Goal: Information Seeking & Learning: Find specific fact

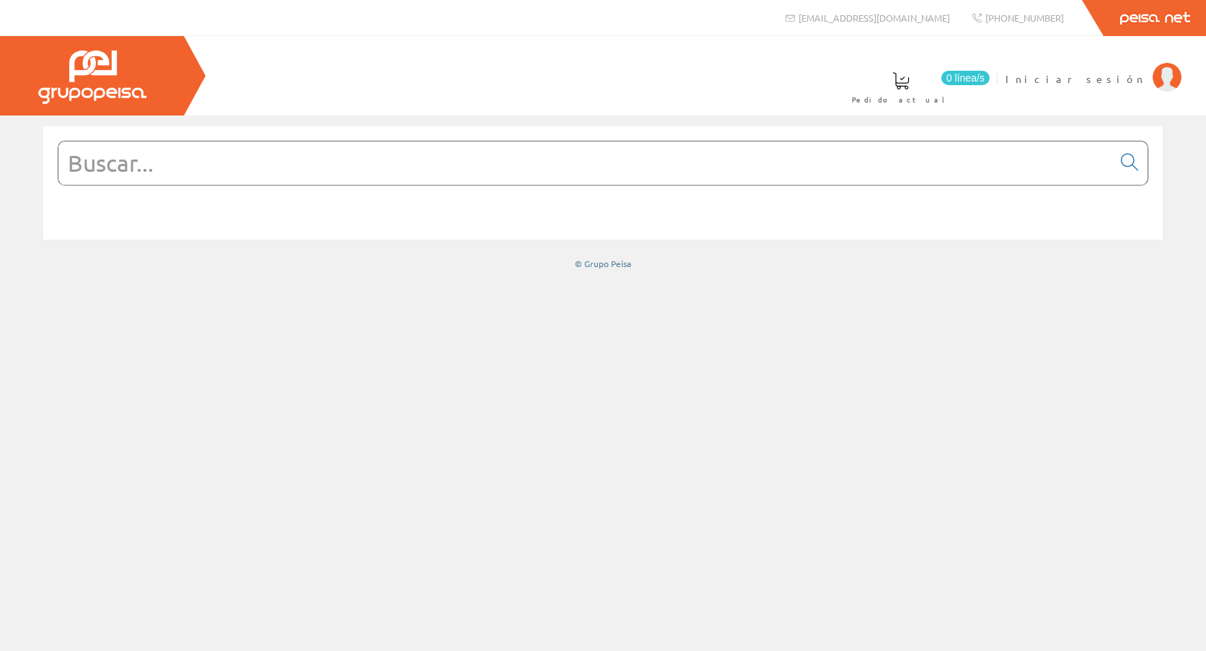
click at [231, 162] on input "text" at bounding box center [585, 162] width 1054 height 43
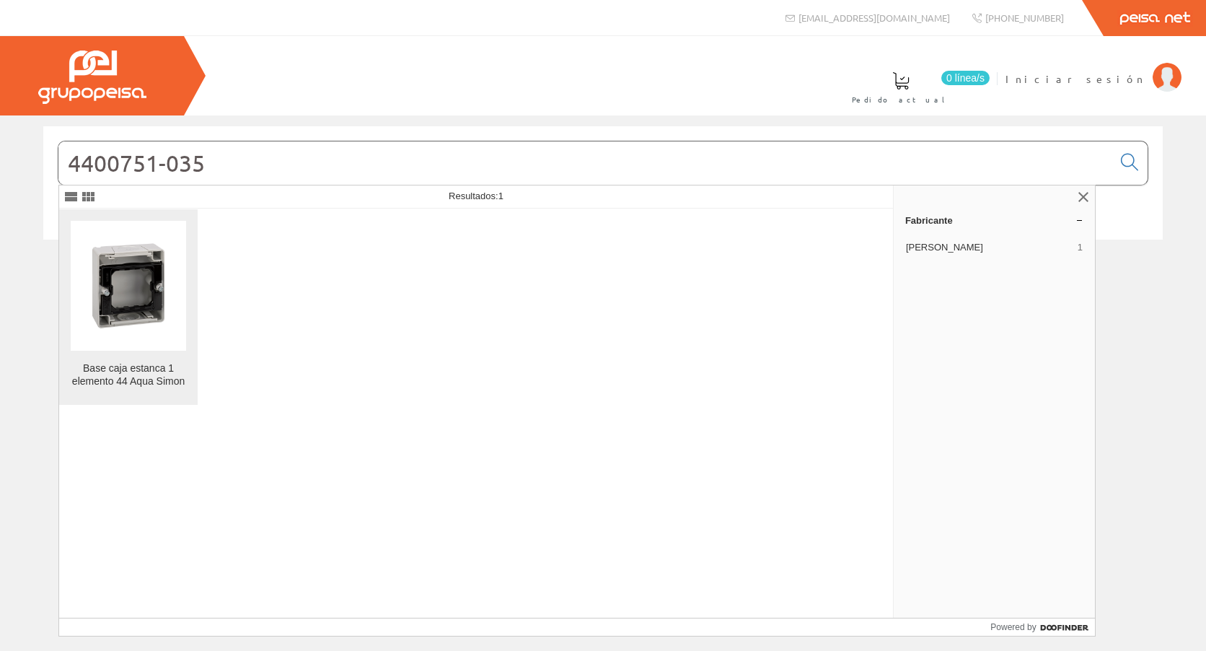
type input "4400751-035"
click at [133, 294] on img at bounding box center [128, 285] width 115 height 115
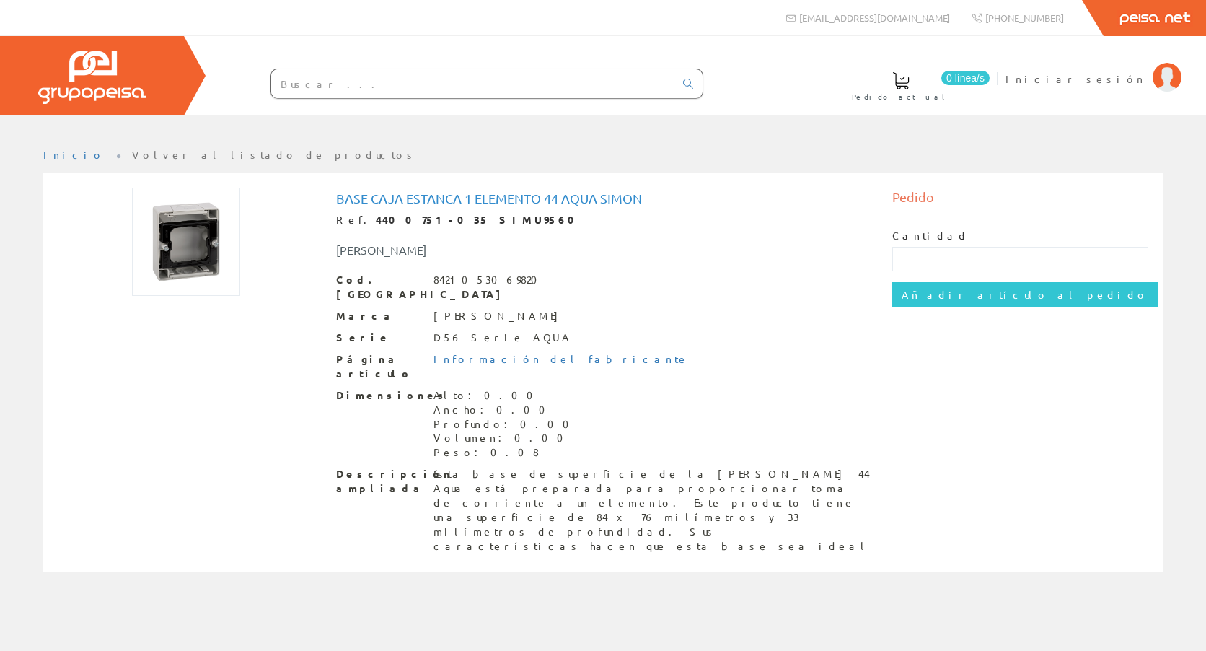
click at [343, 89] on input "text" at bounding box center [472, 83] width 403 height 29
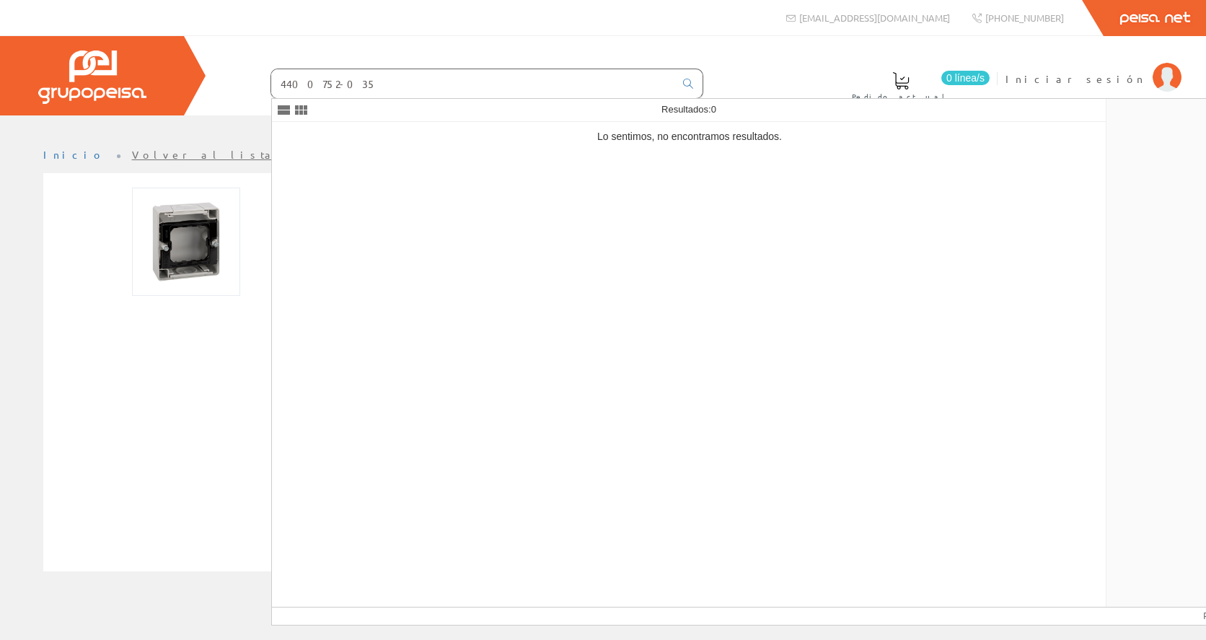
type input "4400752-035"
click at [410, 185] on div "Lo sentimos, no encontramos resultados." at bounding box center [689, 364] width 835 height 485
click at [690, 83] on icon at bounding box center [688, 84] width 10 height 10
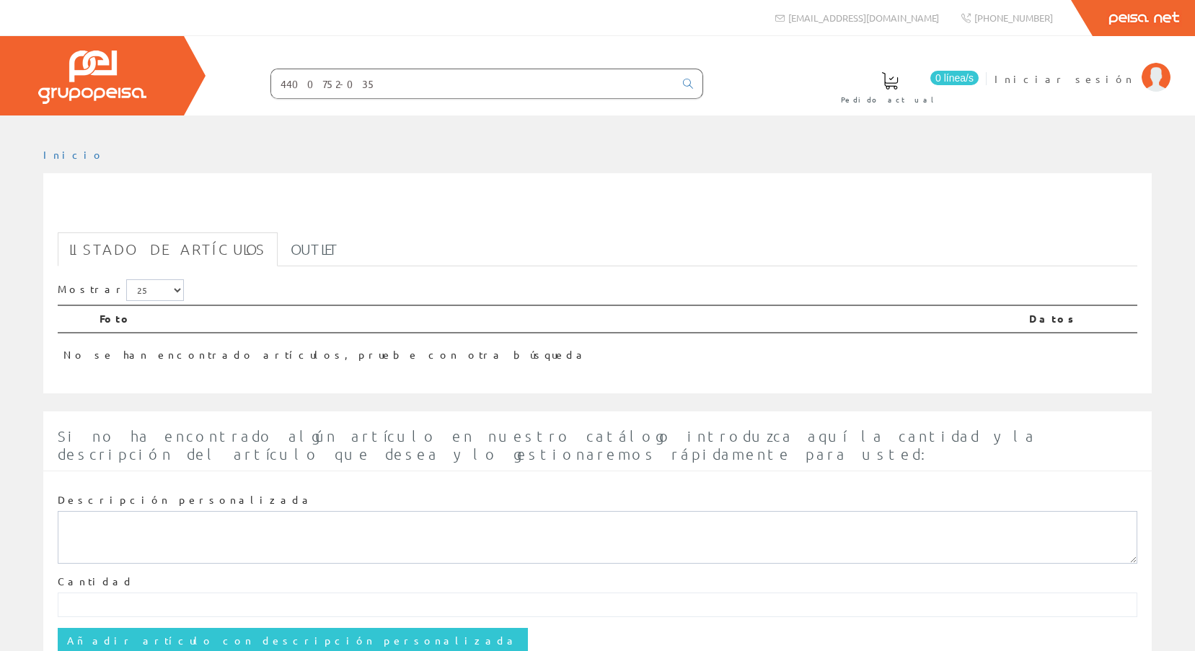
drag, startPoint x: 312, startPoint y: 83, endPoint x: 392, endPoint y: 110, distance: 84.6
click at [390, 110] on div "0 línea/s Pedido actual Iniciar sesión" at bounding box center [597, 75] width 1195 height 79
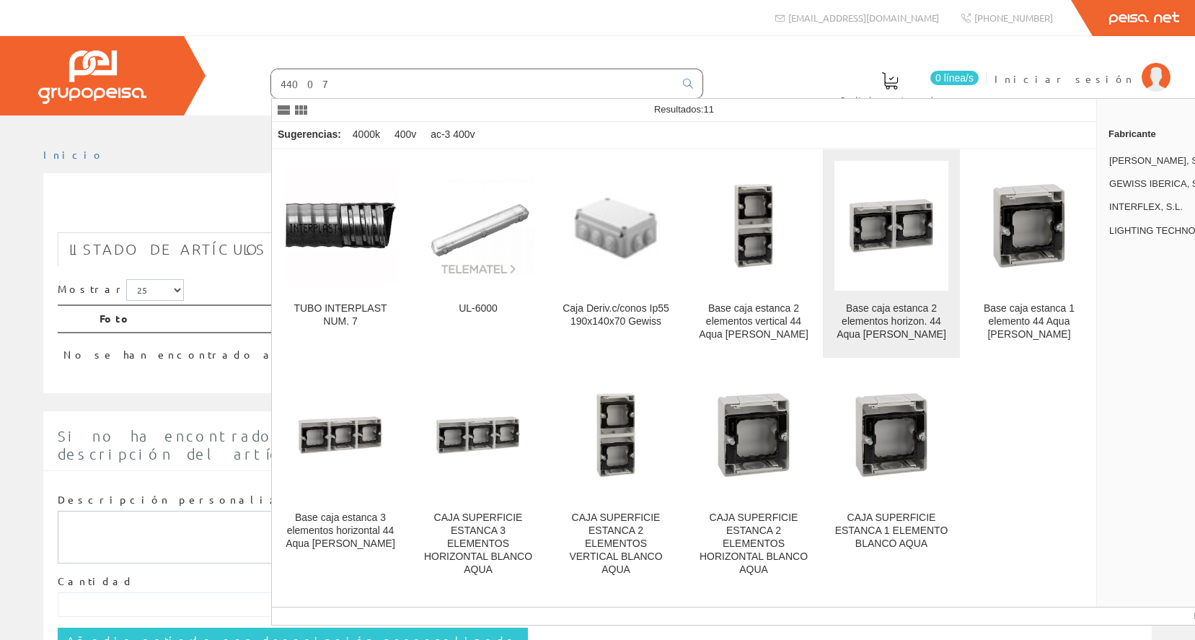
type input "44007"
click at [900, 253] on img at bounding box center [892, 226] width 114 height 114
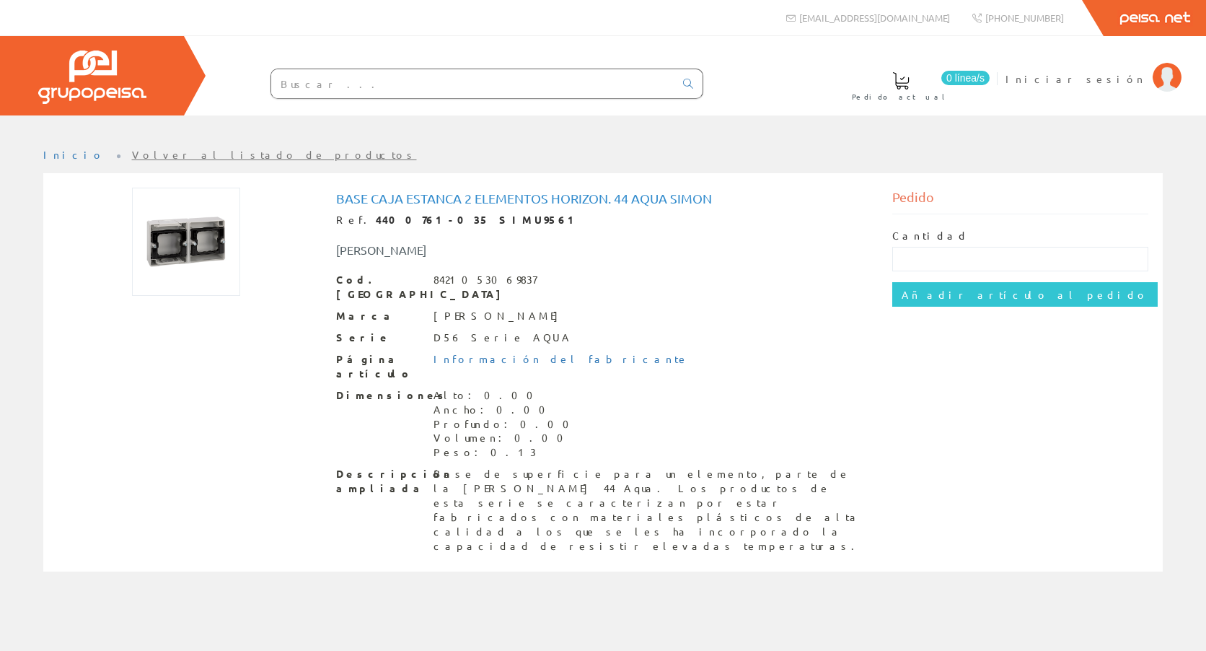
click at [375, 102] on div at bounding box center [458, 84] width 491 height 49
click at [366, 82] on input "text" at bounding box center [472, 83] width 403 height 29
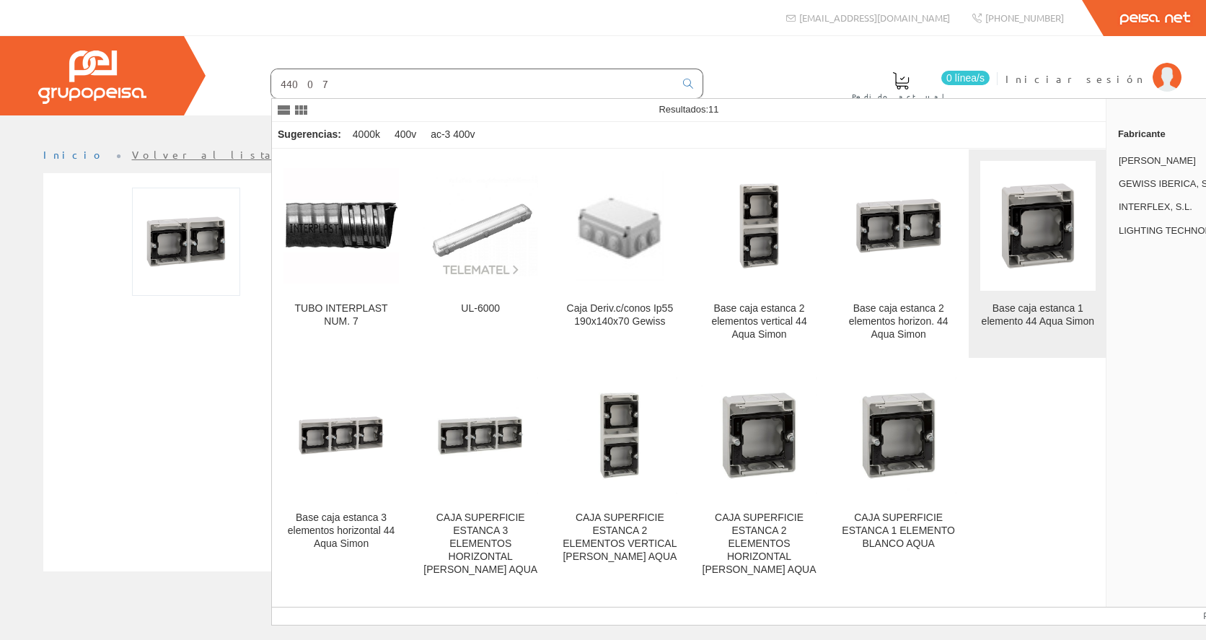
type input "44007"
click at [1054, 210] on img at bounding box center [1037, 225] width 115 height 115
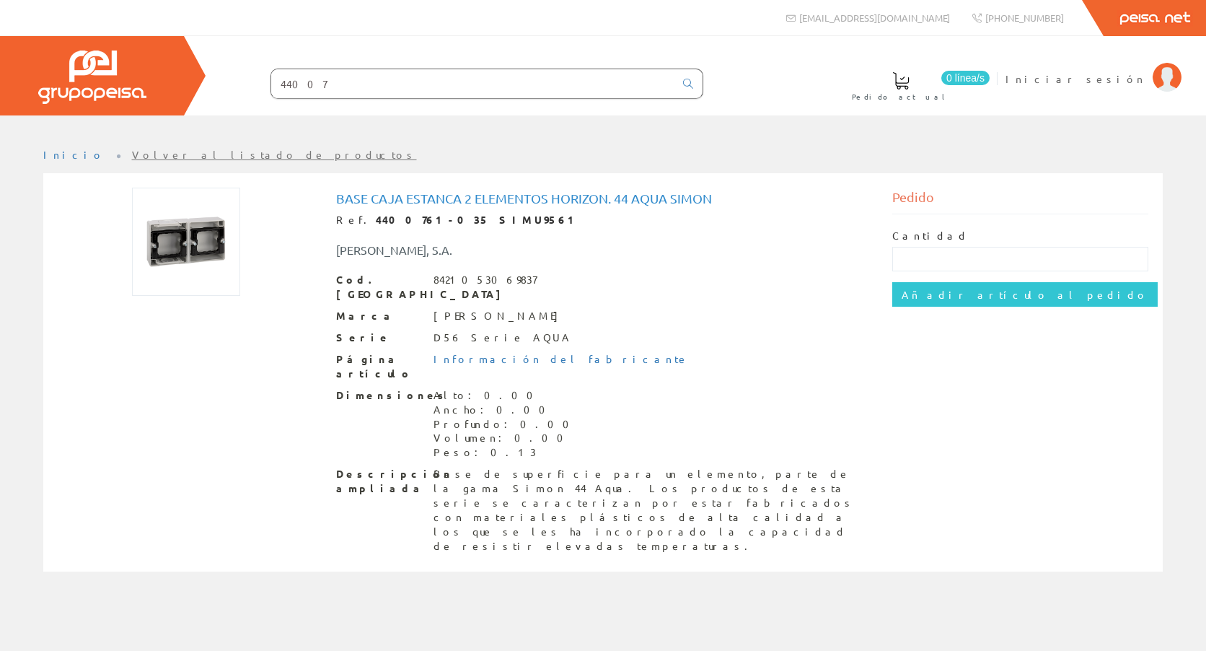
click at [341, 92] on input "44007" at bounding box center [472, 83] width 403 height 29
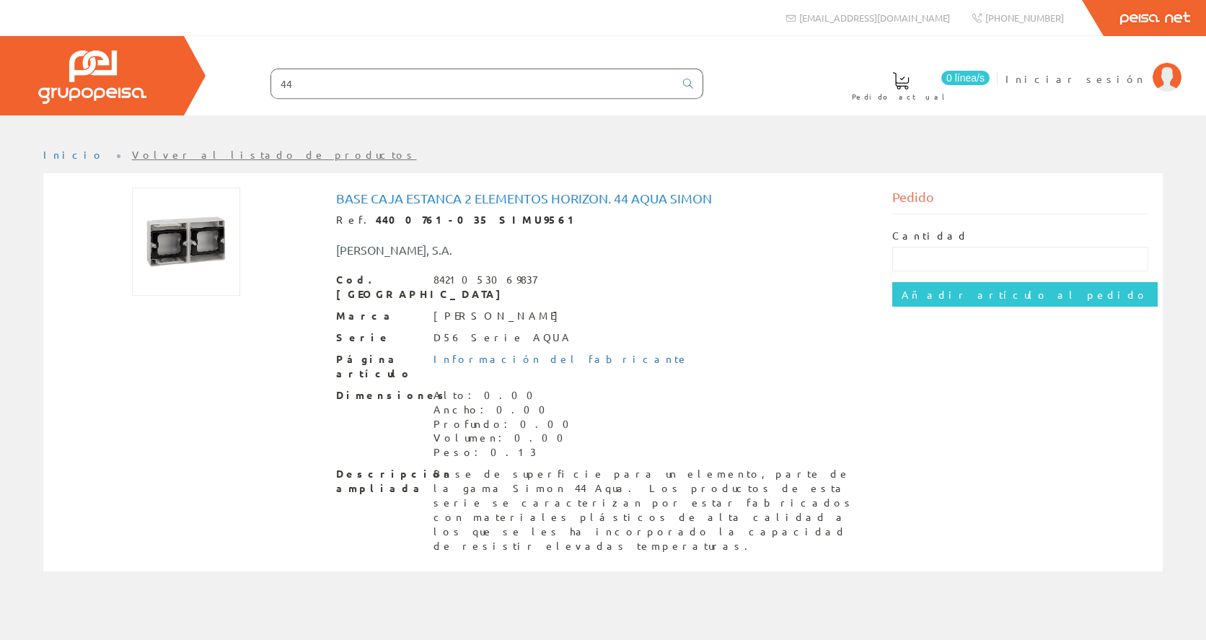
type input "4"
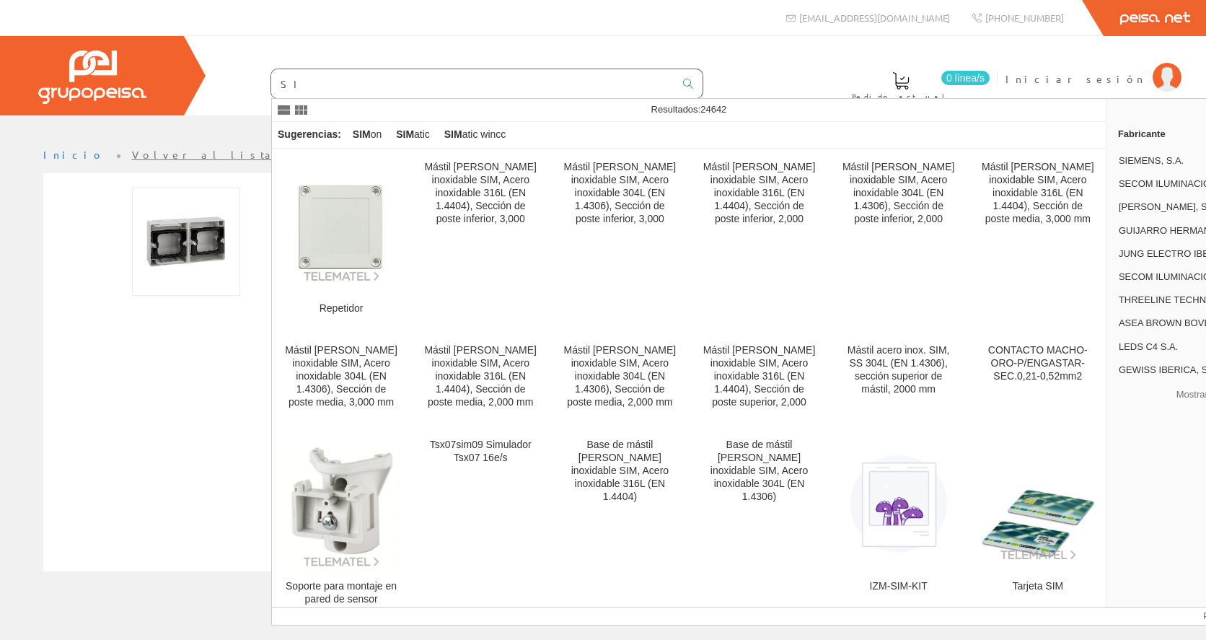
type input "S"
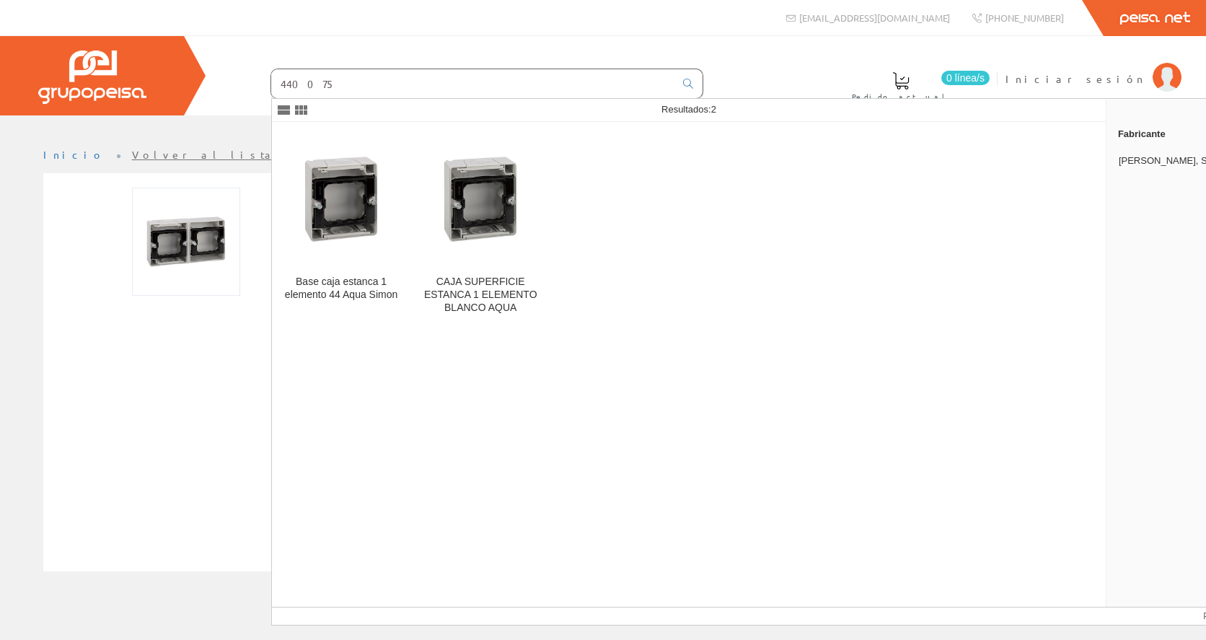
type input "44007"
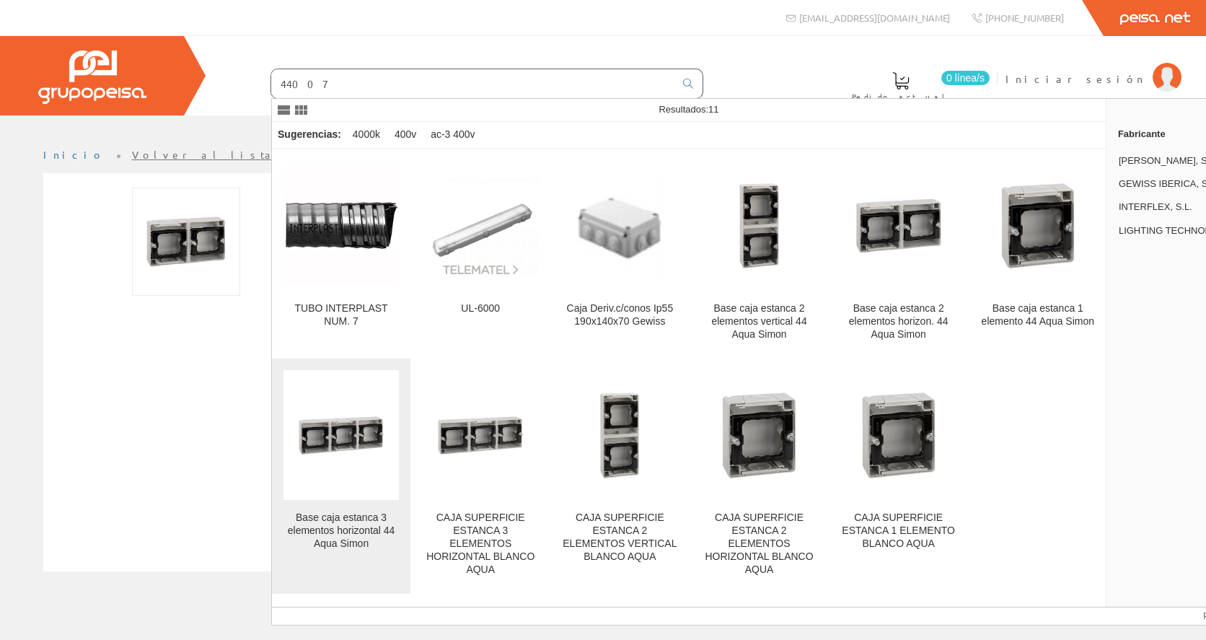
click at [361, 522] on div "Base caja estanca 3 elementos horizontal 44 Aqua Simon" at bounding box center [341, 531] width 115 height 39
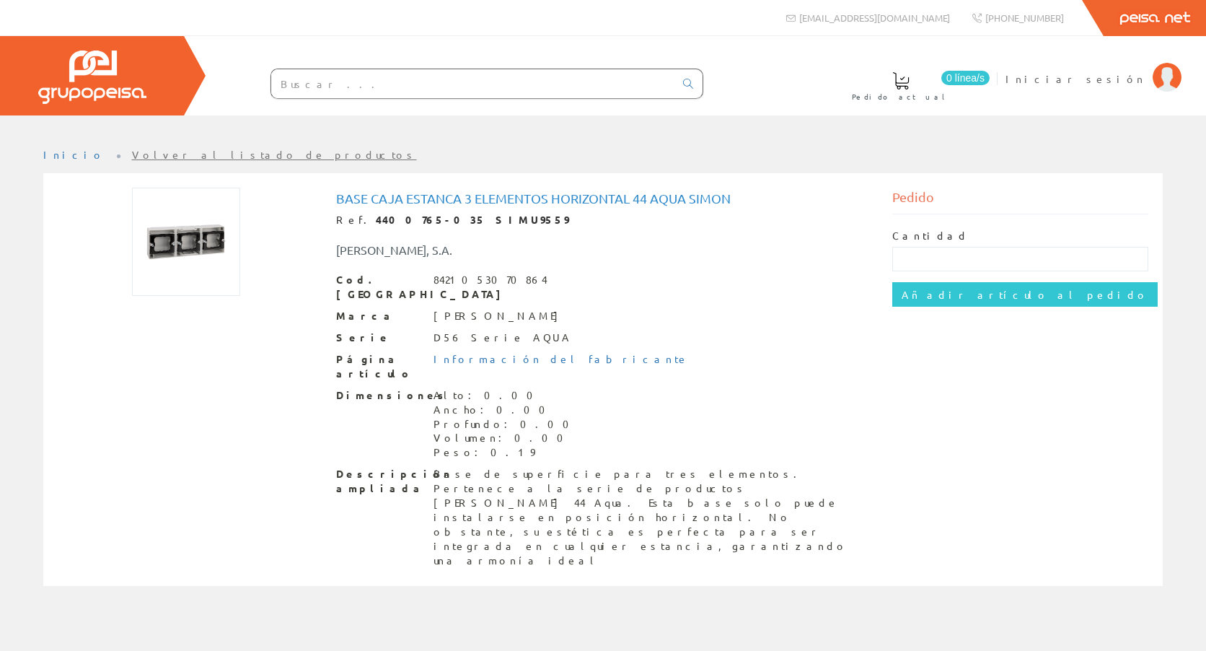
click at [290, 86] on input "text" at bounding box center [472, 83] width 403 height 29
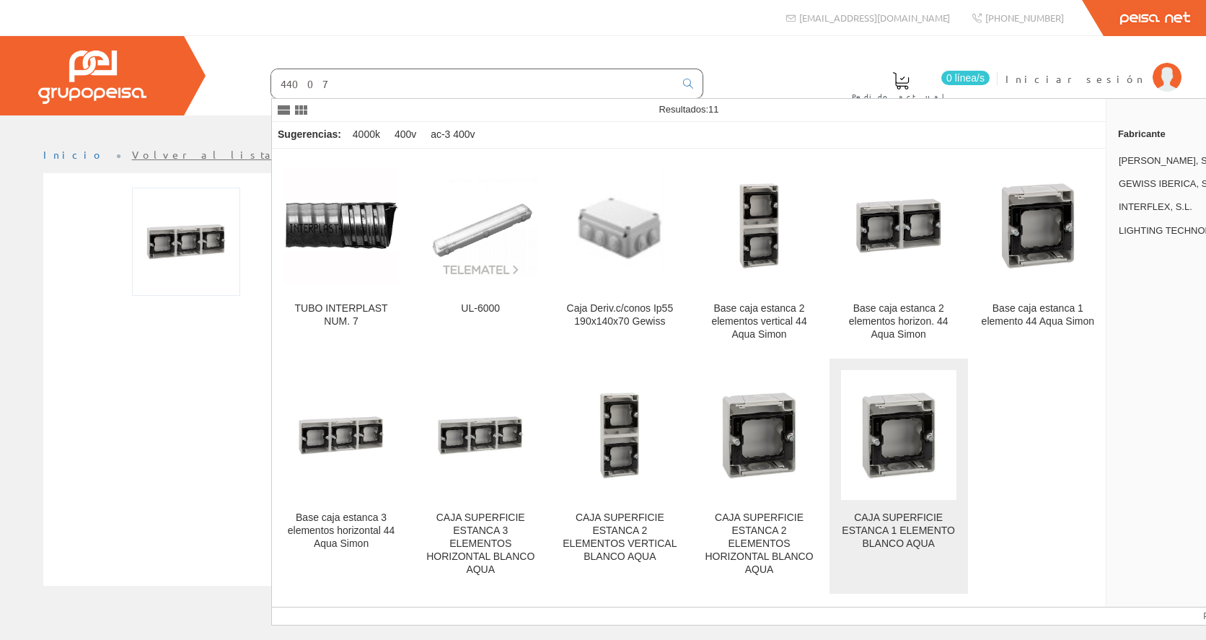
type input "44007"
click at [926, 468] on img at bounding box center [898, 434] width 115 height 115
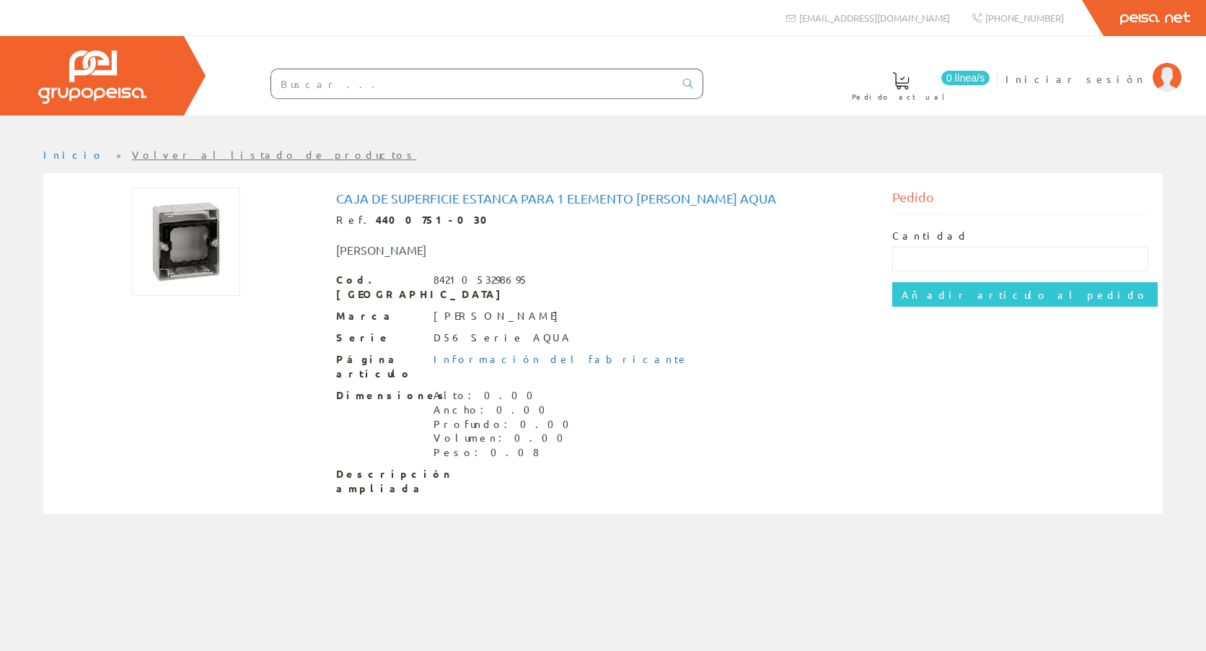
click at [387, 87] on input "text" at bounding box center [472, 83] width 403 height 29
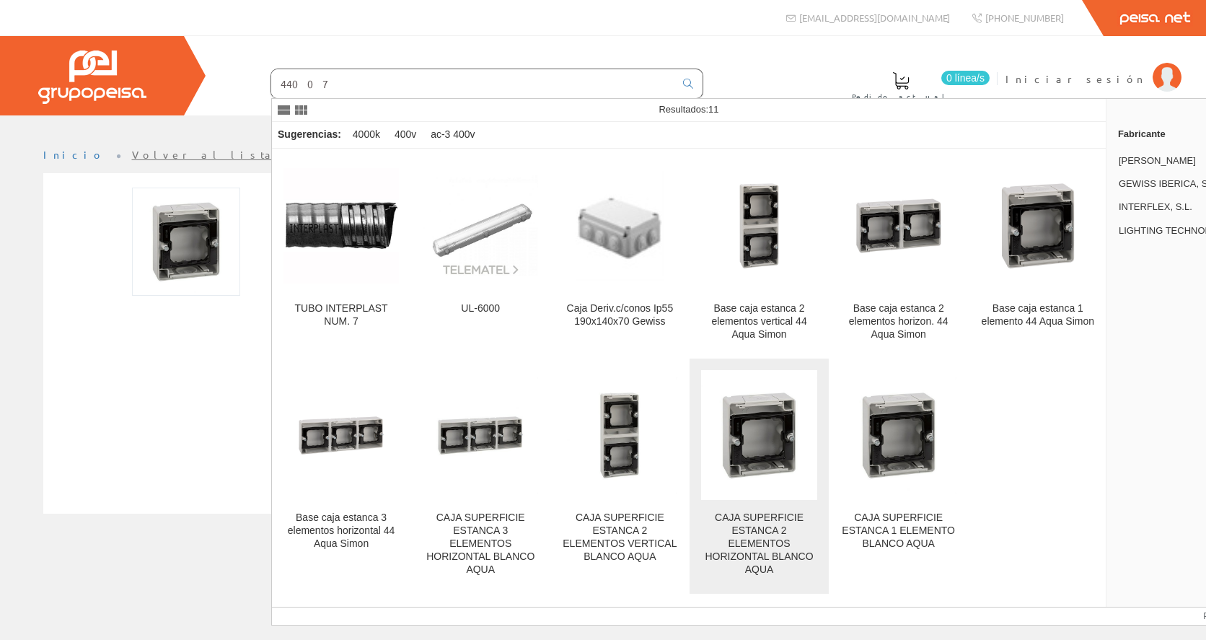
type input "44007"
click at [791, 447] on img at bounding box center [758, 434] width 115 height 115
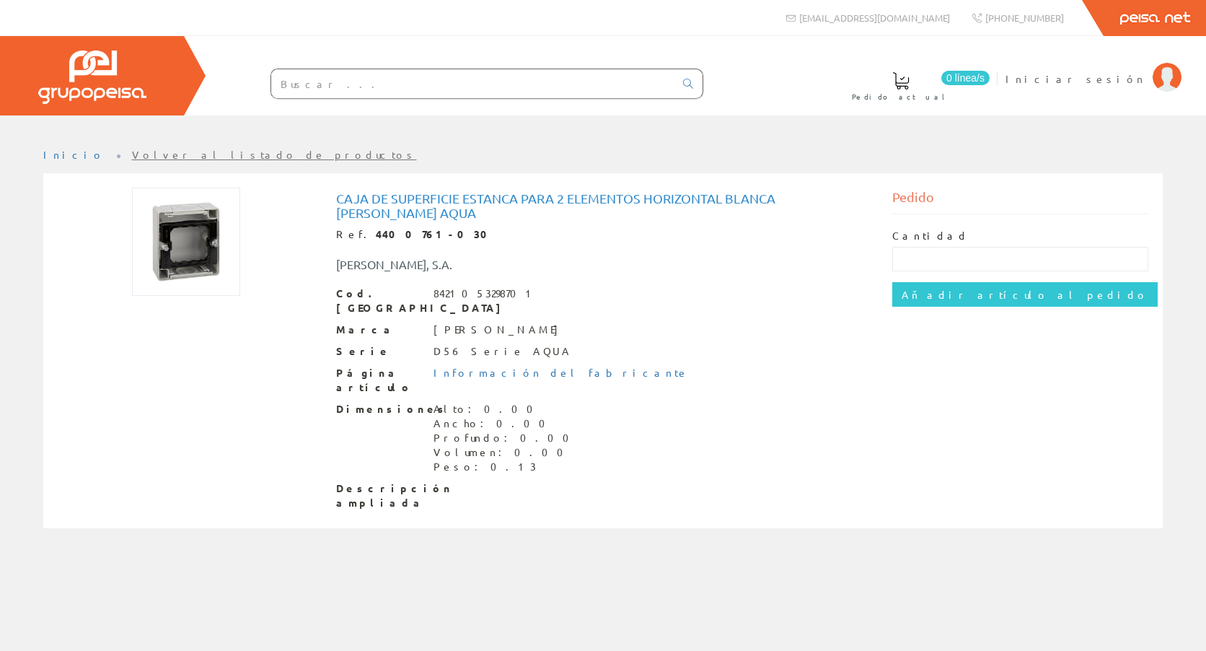
click at [384, 82] on input "text" at bounding box center [472, 83] width 403 height 29
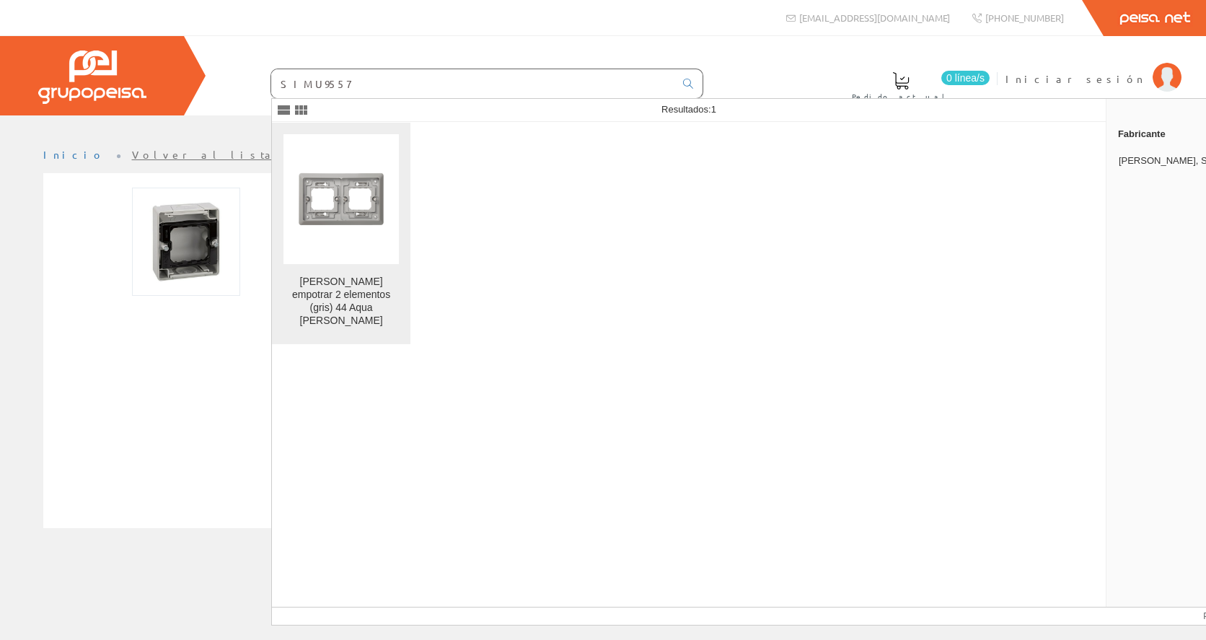
type input "SIMU9557"
click at [343, 177] on img at bounding box center [341, 198] width 115 height 115
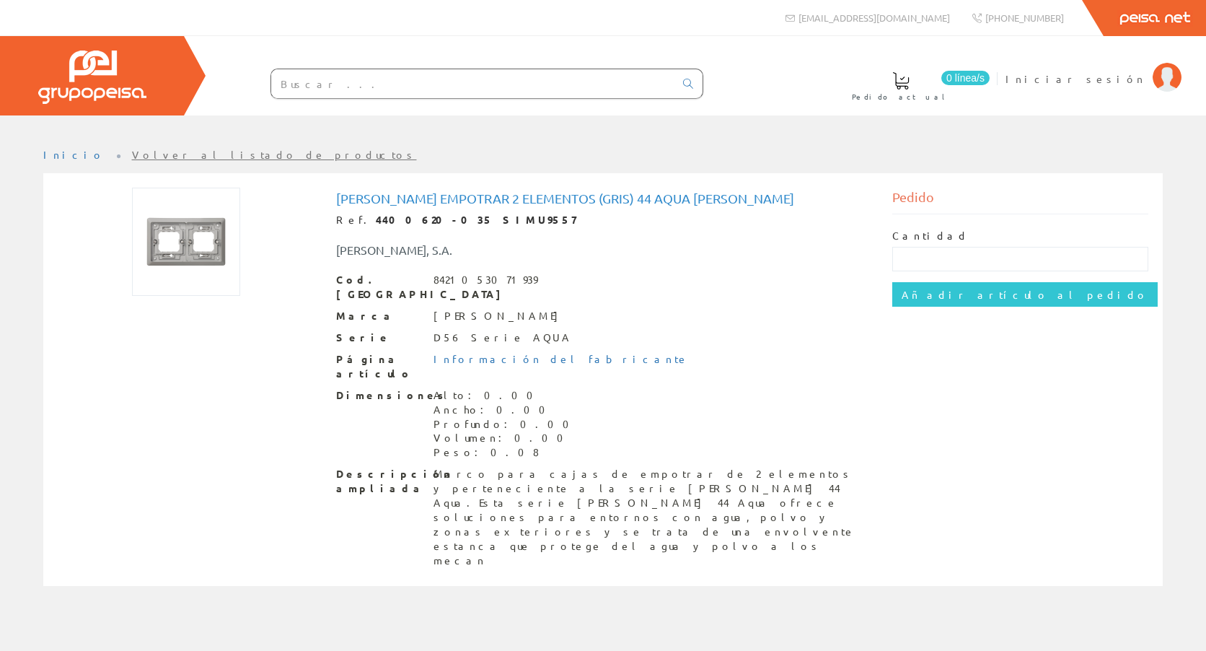
click at [347, 84] on input "text" at bounding box center [472, 83] width 403 height 29
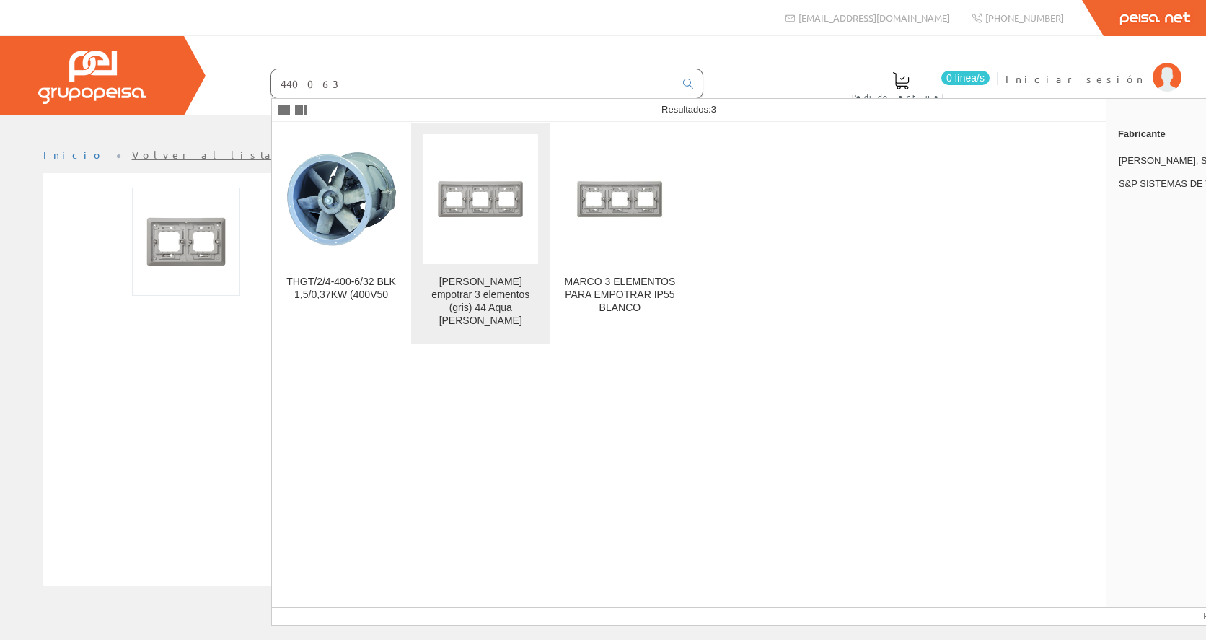
type input "440063"
click at [494, 183] on img at bounding box center [480, 198] width 115 height 115
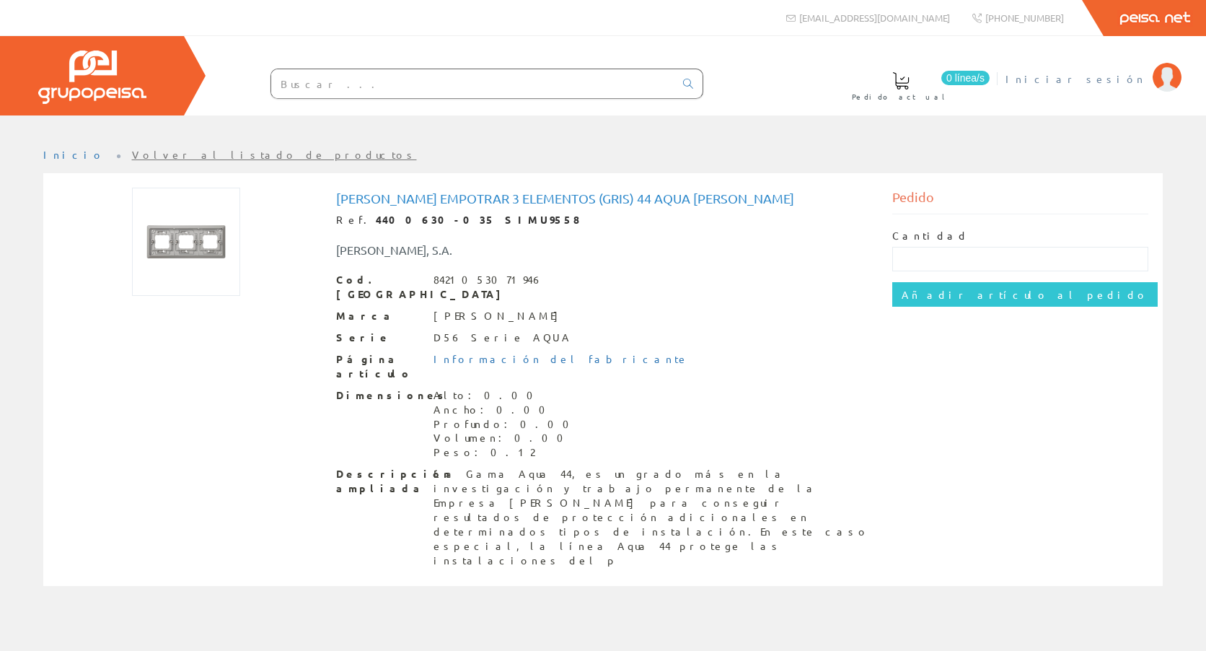
click at [1119, 82] on span "Iniciar sesión" at bounding box center [1076, 78] width 140 height 14
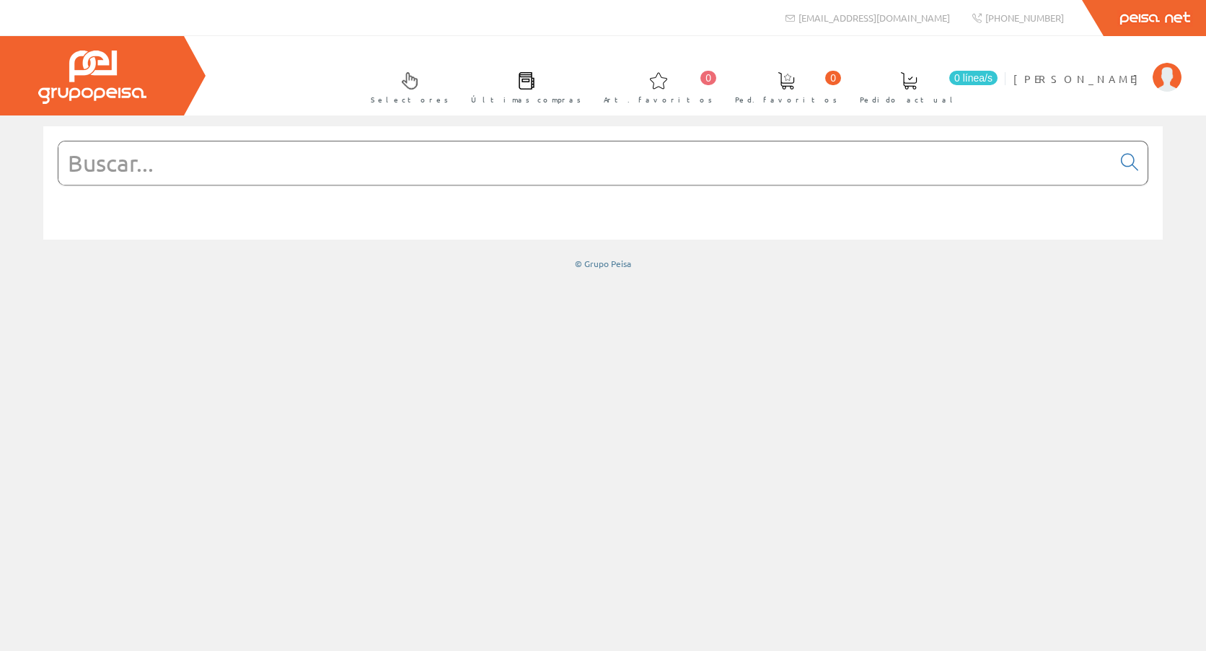
click at [329, 162] on input "text" at bounding box center [585, 162] width 1054 height 43
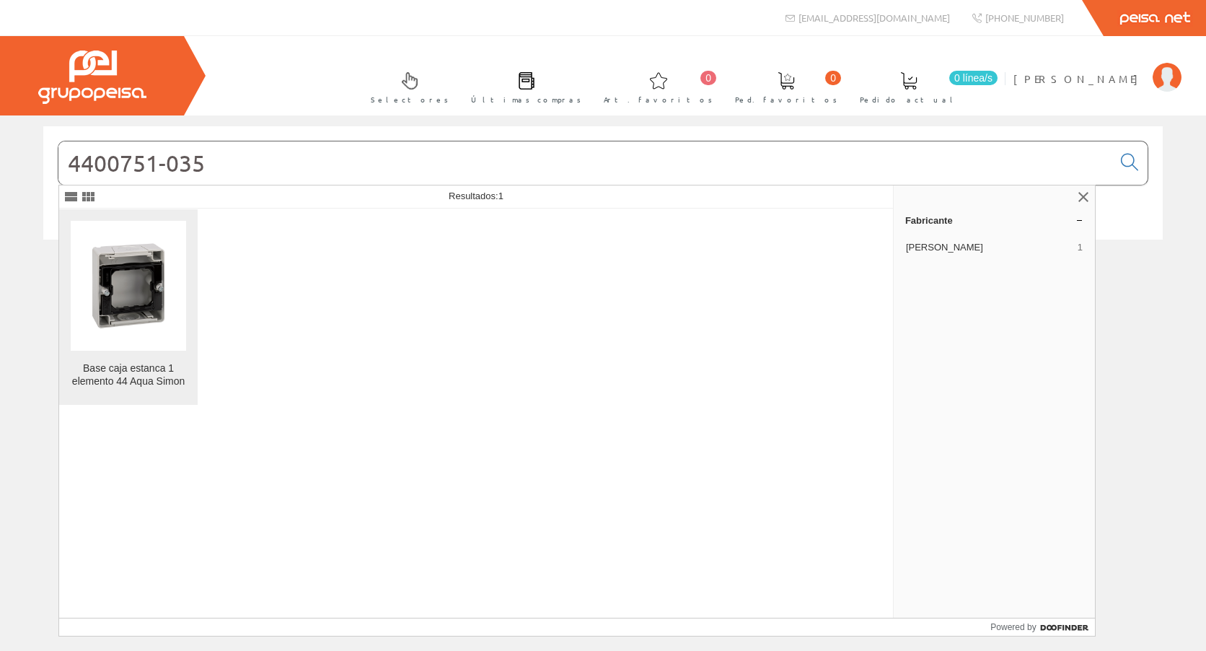
type input "4400751-035"
click at [151, 276] on img at bounding box center [128, 285] width 115 height 115
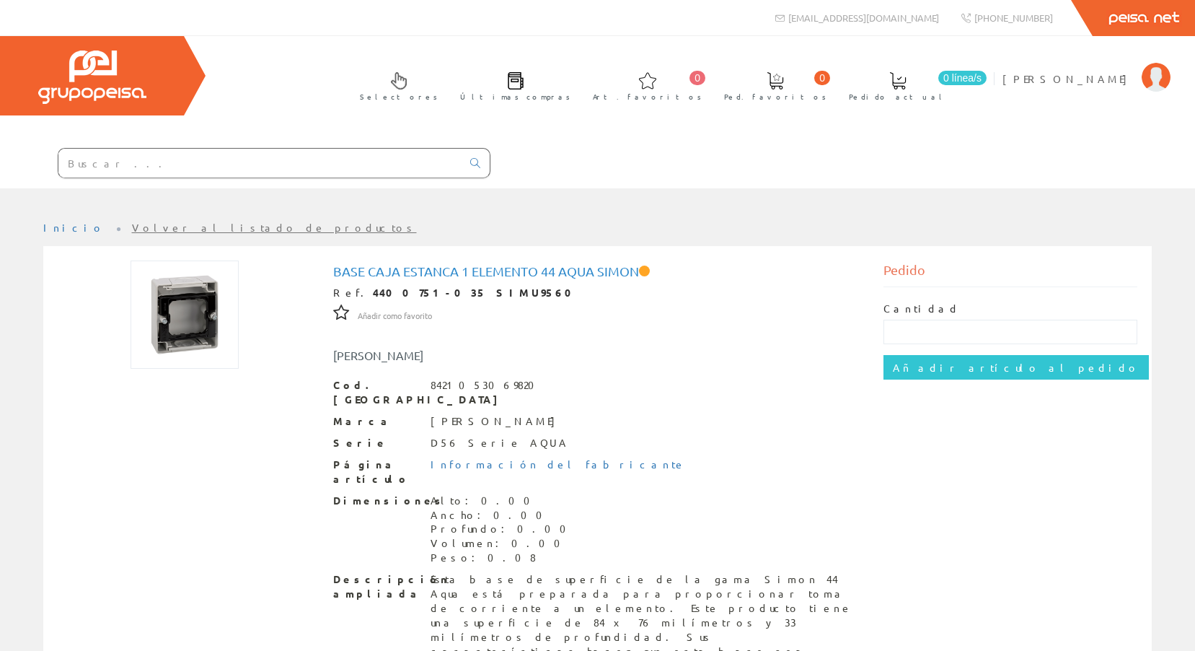
click at [185, 154] on input "text" at bounding box center [259, 163] width 403 height 29
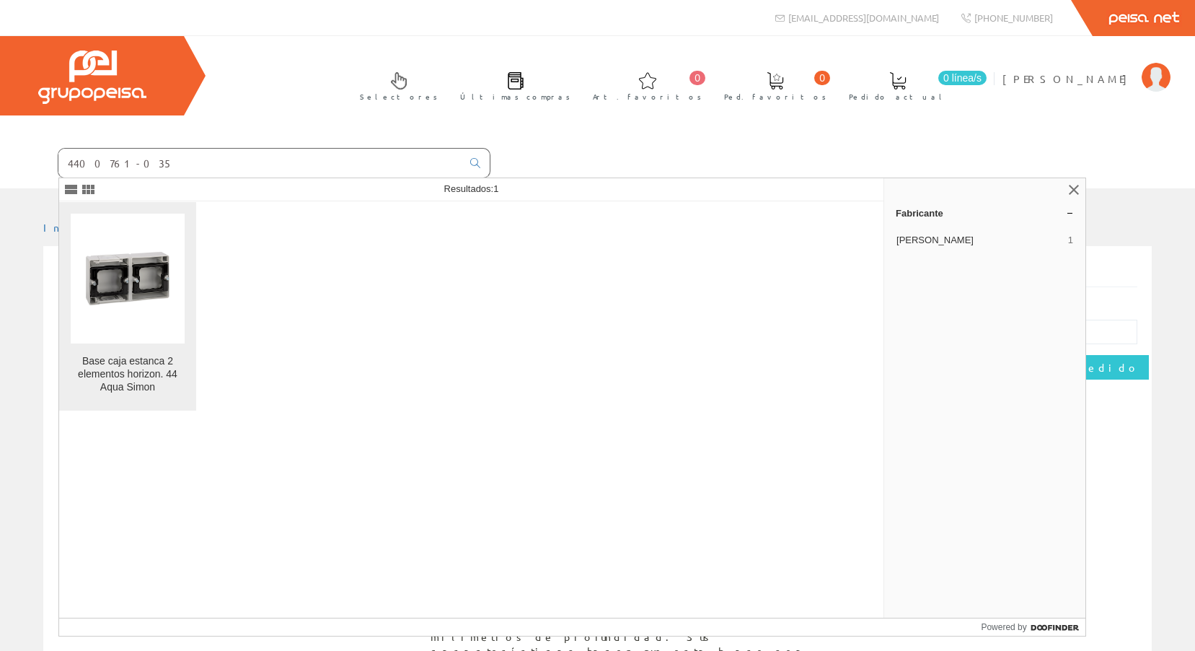
type input "4400761-035"
click at [175, 273] on img at bounding box center [128, 278] width 114 height 114
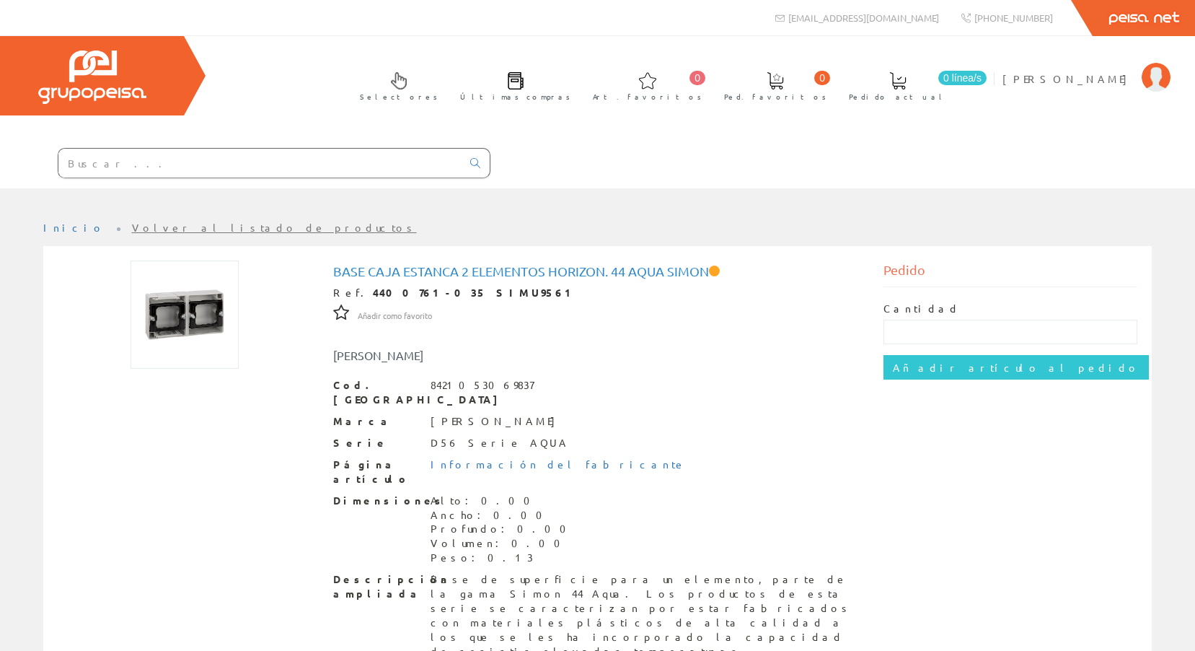
click at [159, 162] on input "text" at bounding box center [259, 163] width 403 height 29
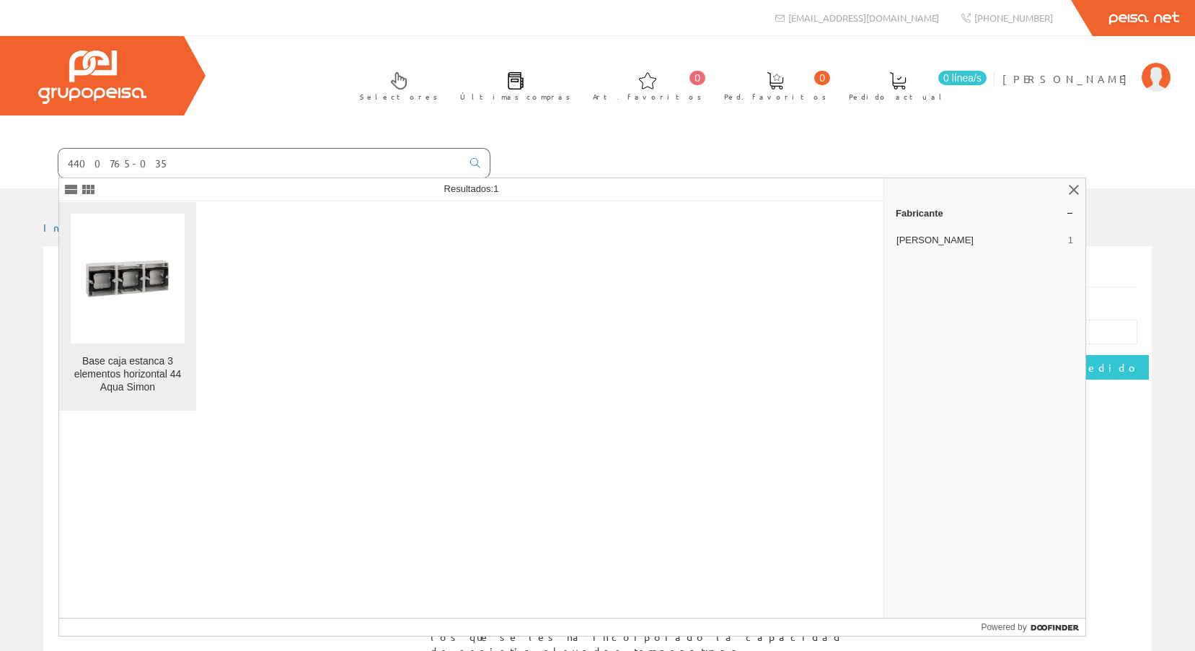
type input "4400765-035"
click at [136, 271] on img at bounding box center [128, 278] width 114 height 114
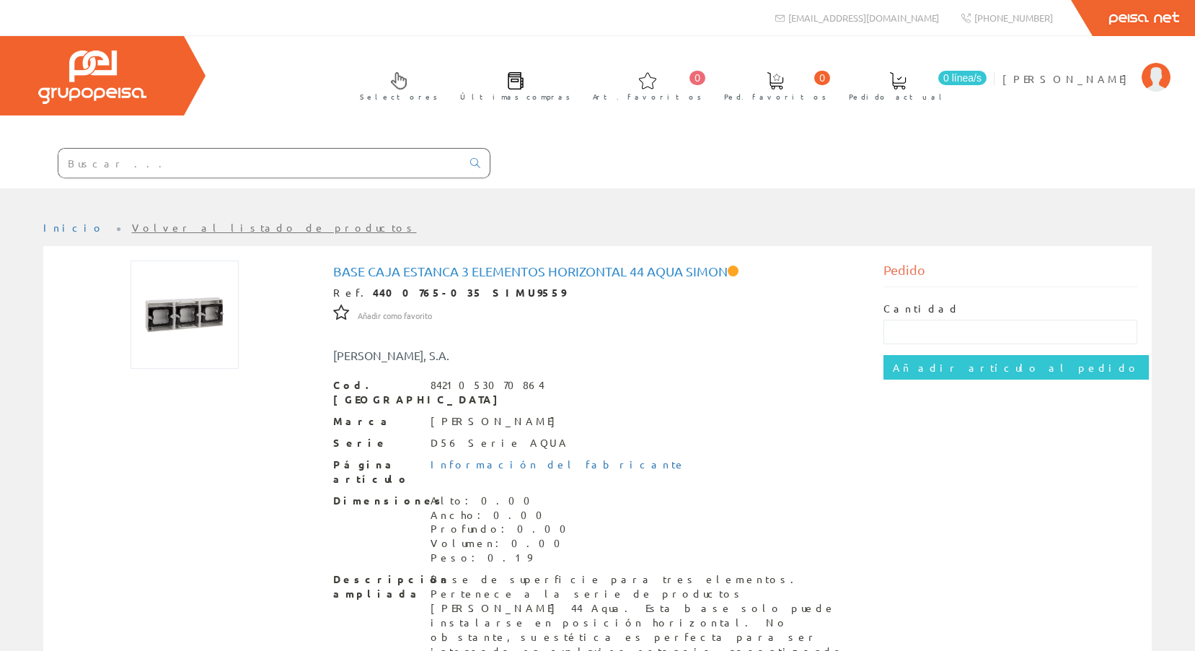
click at [285, 160] on input "text" at bounding box center [259, 163] width 403 height 29
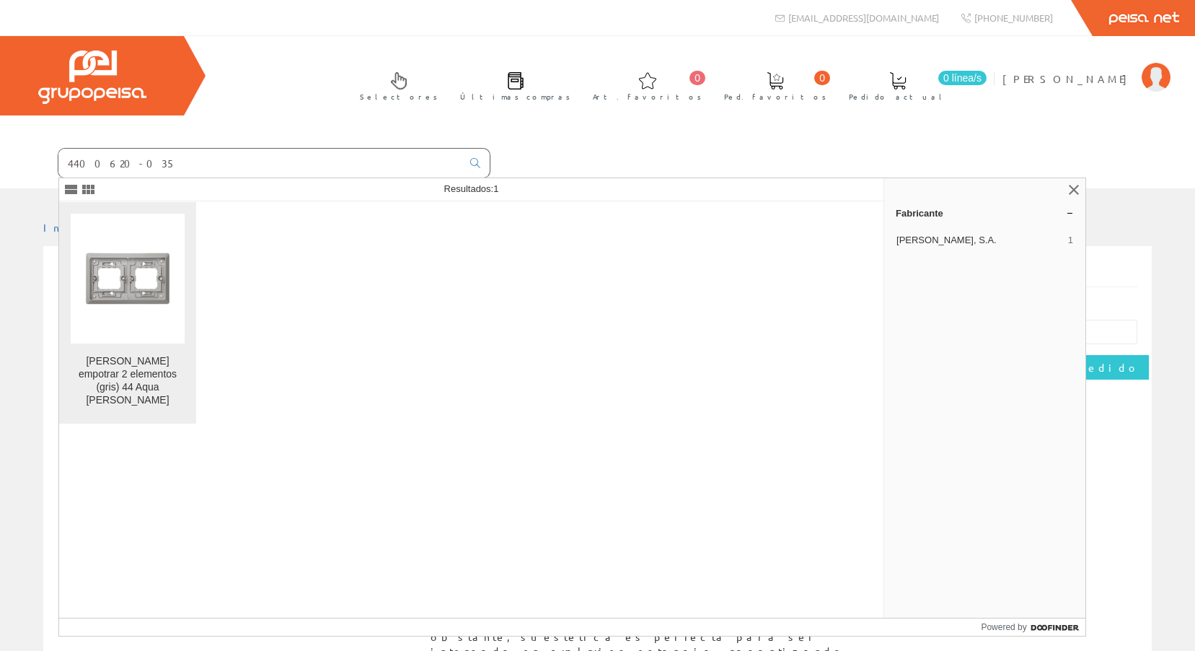
type input "4400620-035"
click at [100, 270] on img at bounding box center [128, 278] width 114 height 114
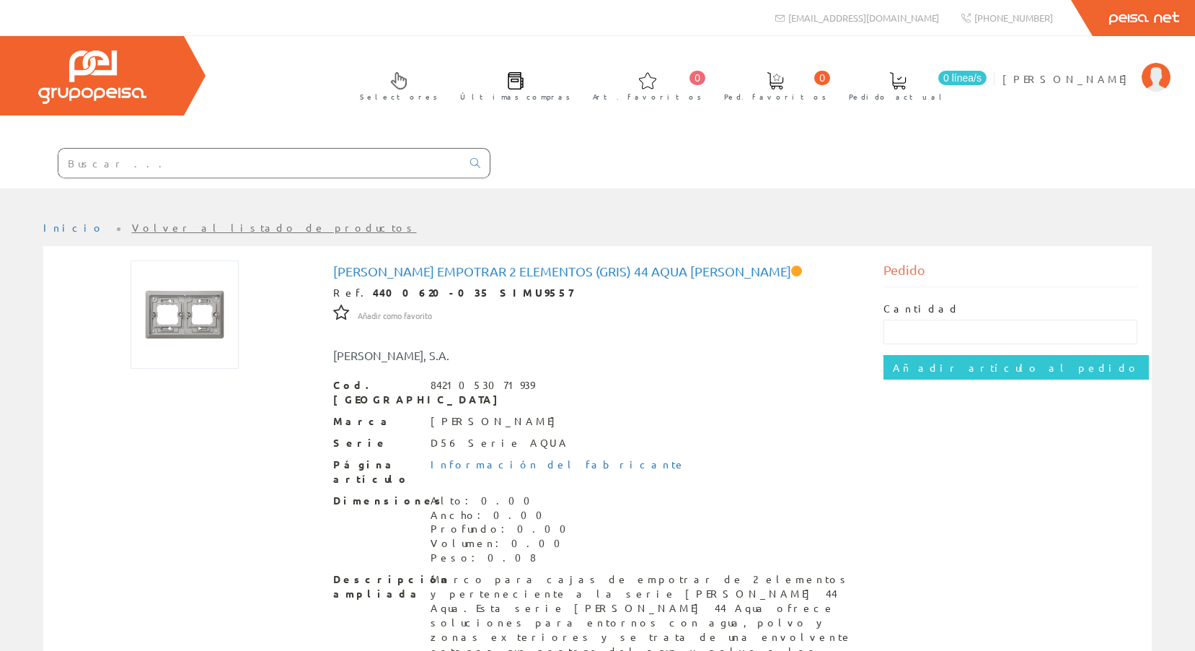
click at [201, 158] on input "text" at bounding box center [259, 163] width 403 height 29
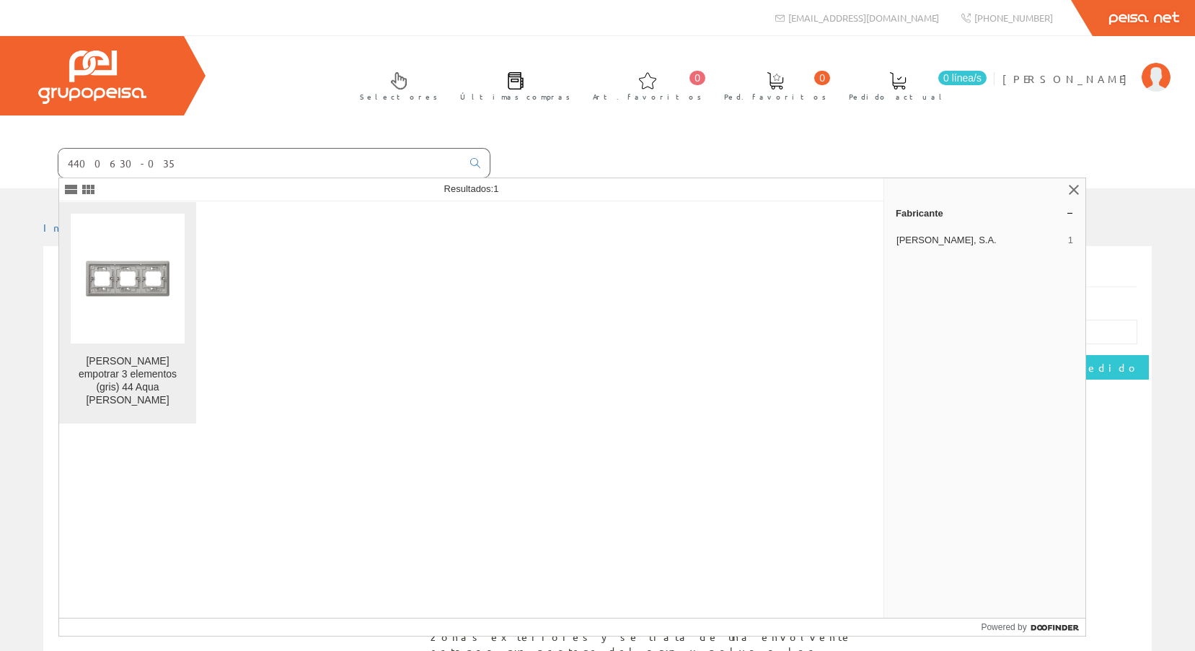
type input "4400630-035"
click at [134, 289] on img at bounding box center [128, 278] width 114 height 114
